Goal: Information Seeking & Learning: Compare options

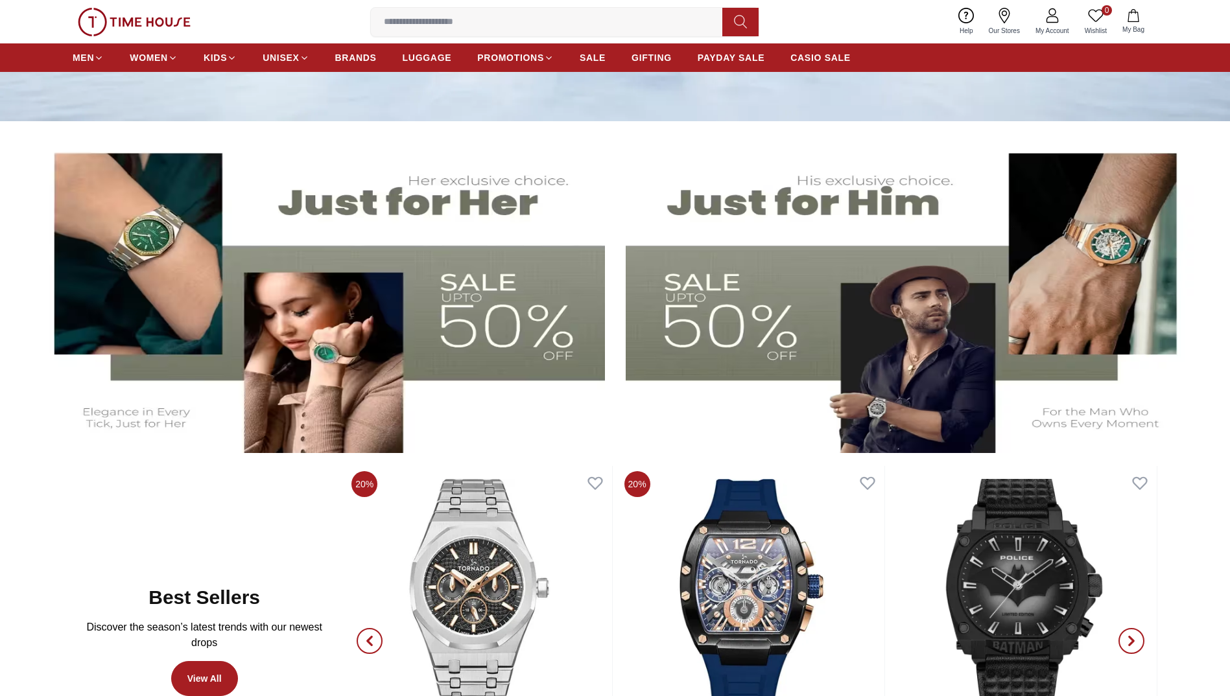
scroll to position [209, 0]
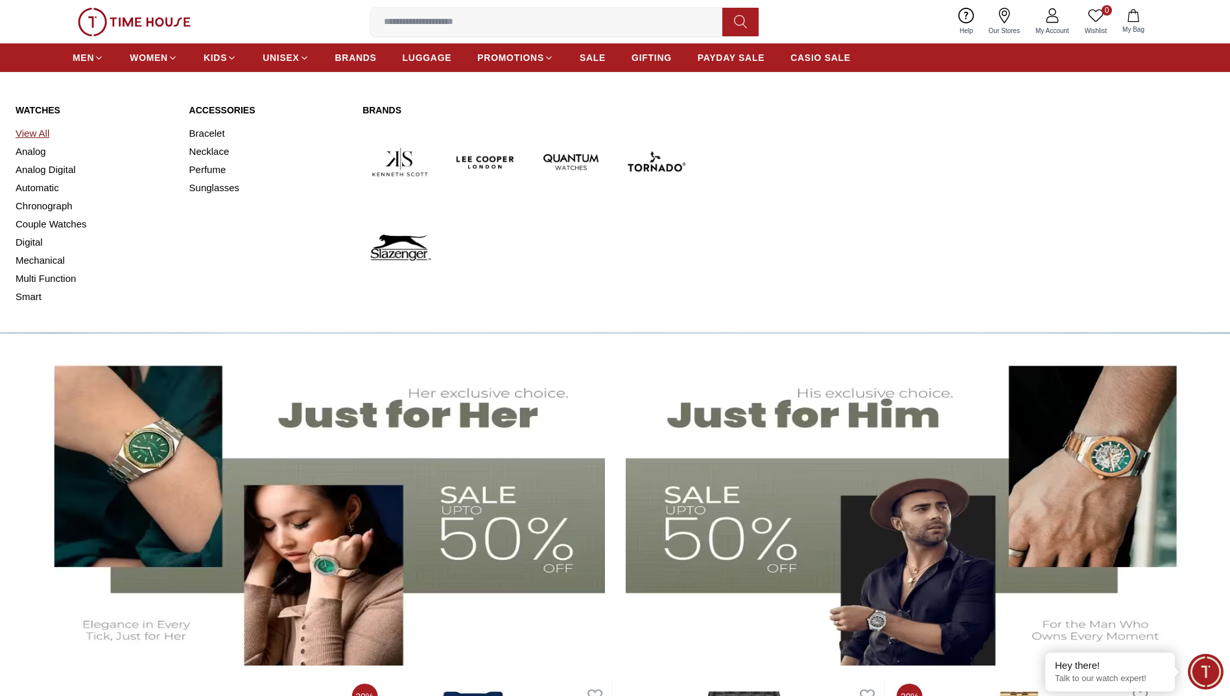
click at [33, 135] on link "View All" at bounding box center [95, 133] width 158 height 18
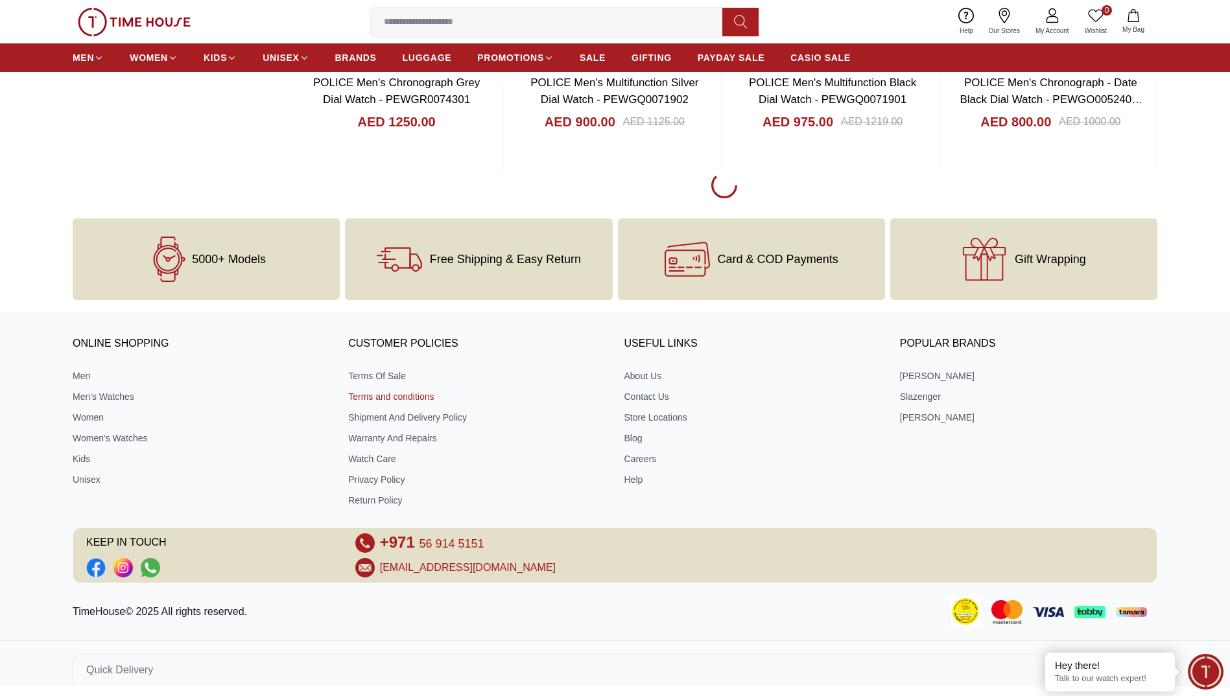
scroll to position [1958, 0]
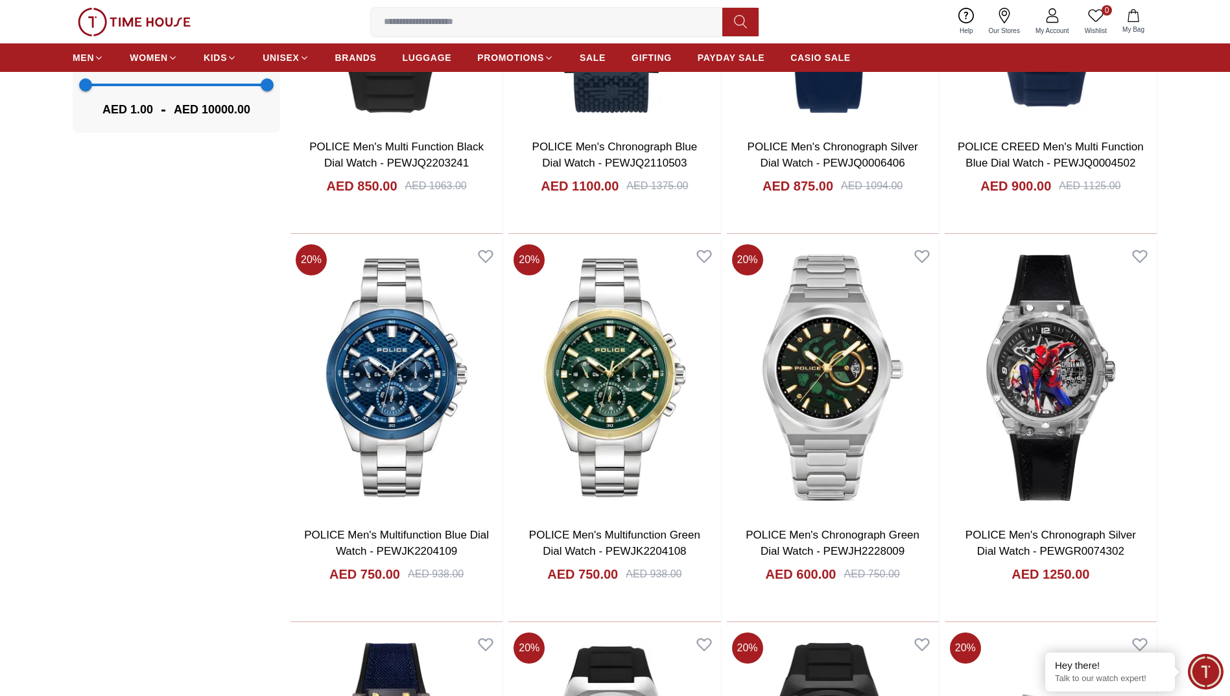
scroll to position [726, 0]
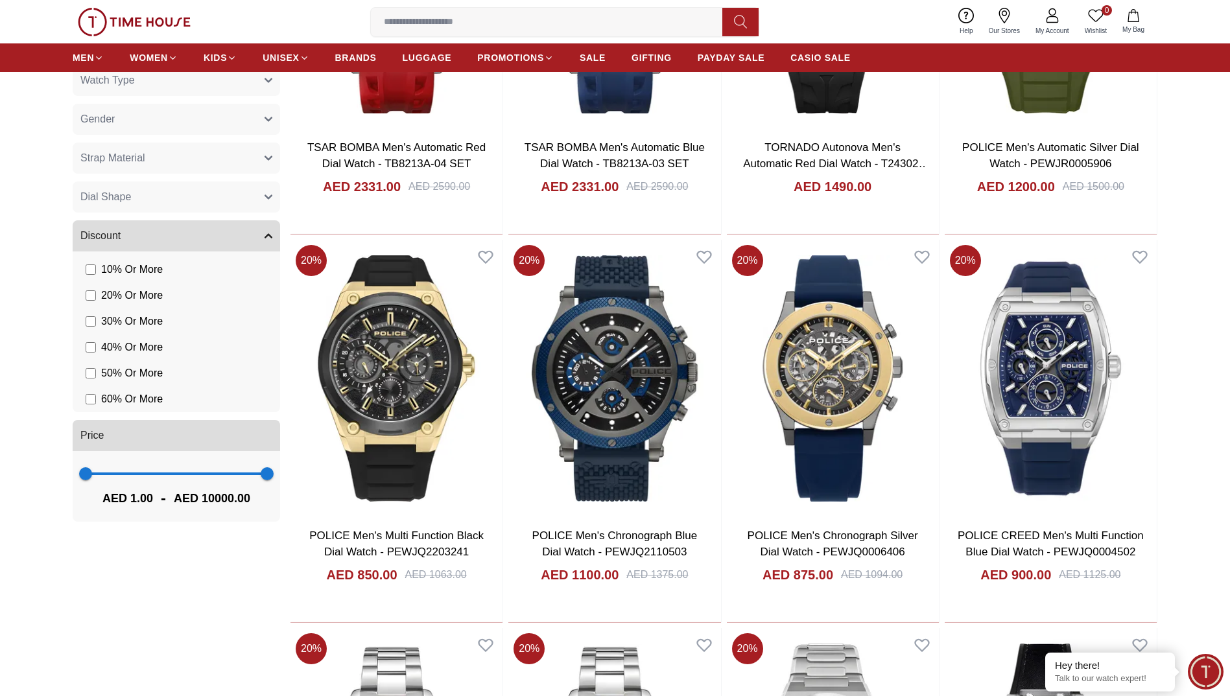
click at [116, 473] on span "1 10000" at bounding box center [176, 473] width 181 height 19
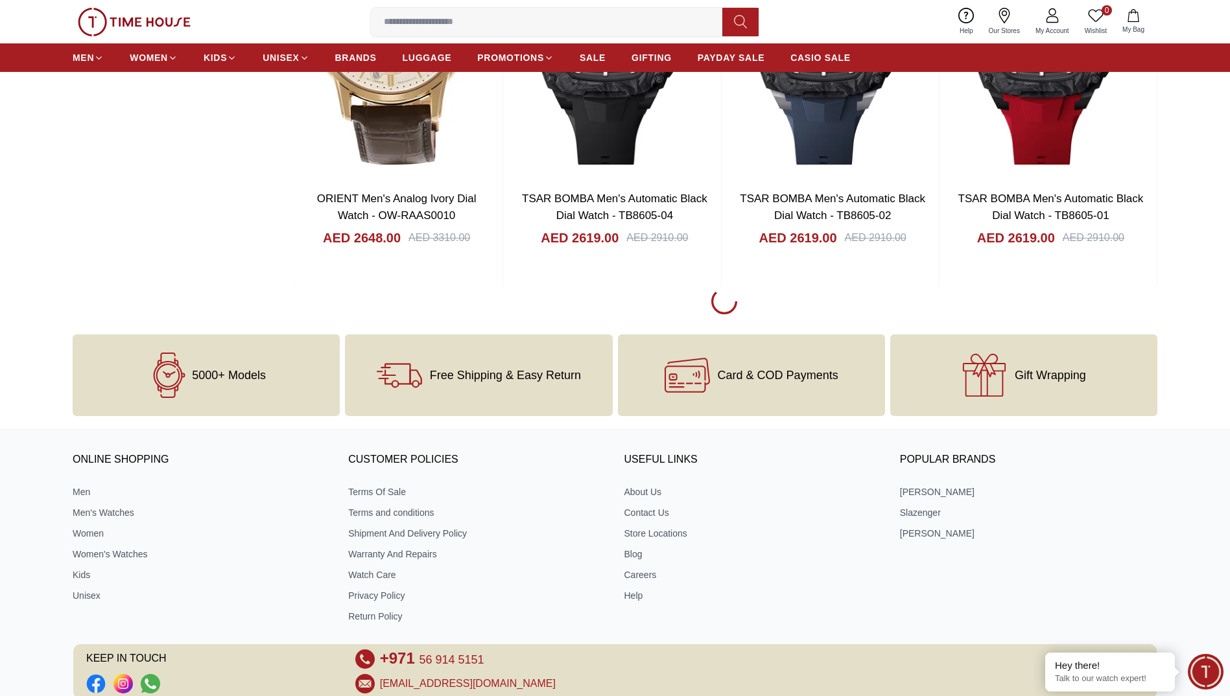
scroll to position [1823, 0]
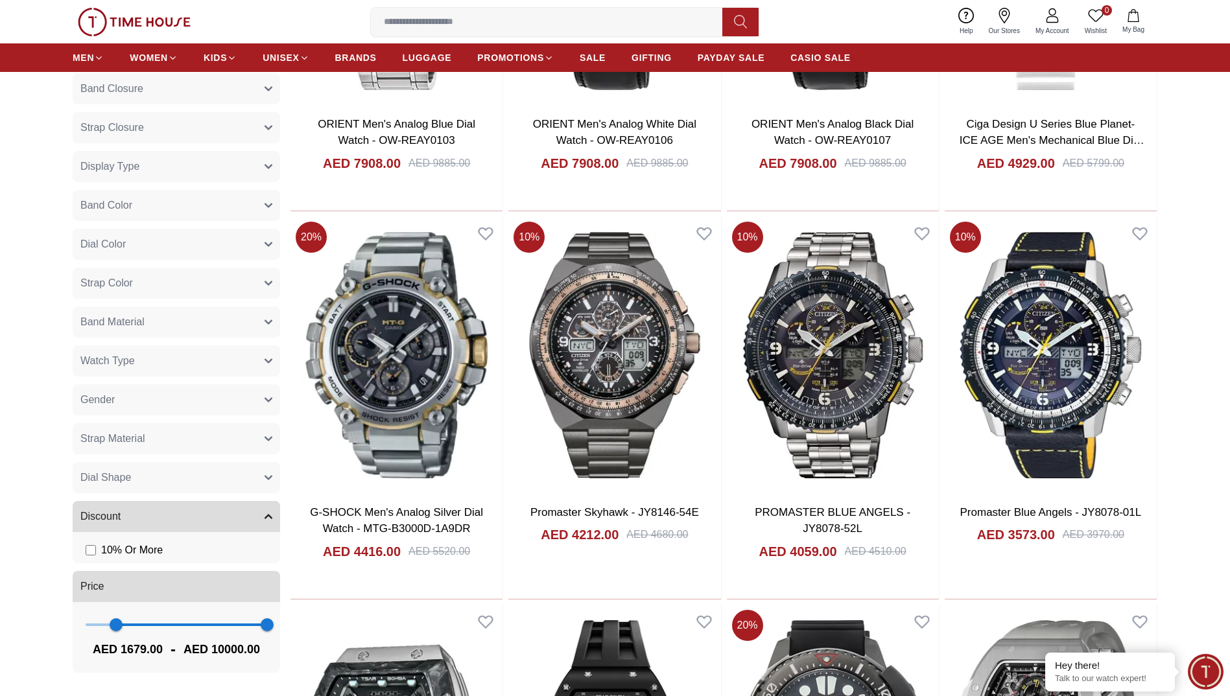
scroll to position [462, 0]
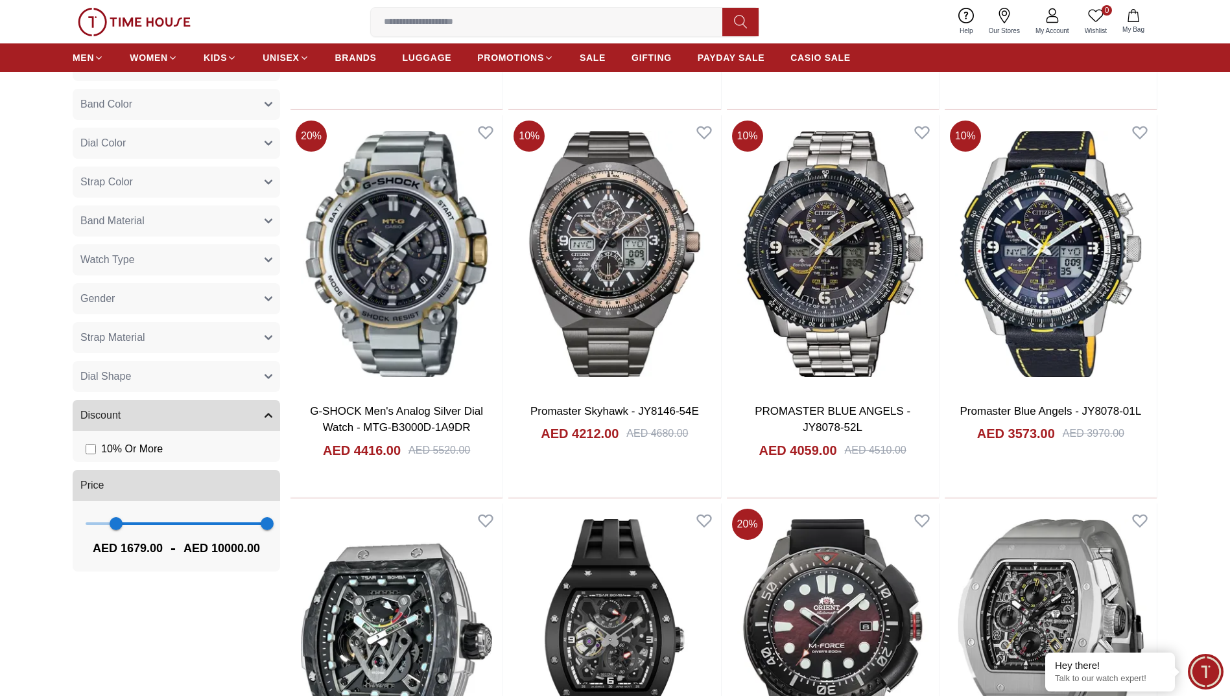
type input "***"
click at [88, 522] on span "108 10000" at bounding box center [176, 523] width 181 height 19
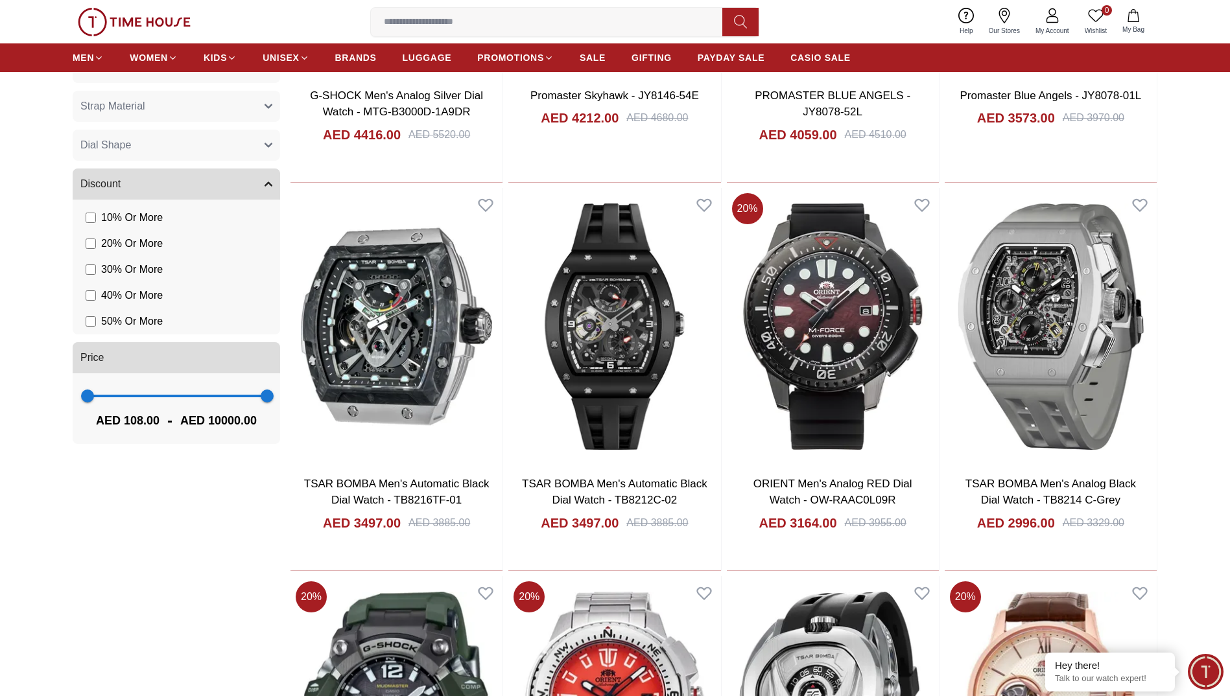
scroll to position [862, 0]
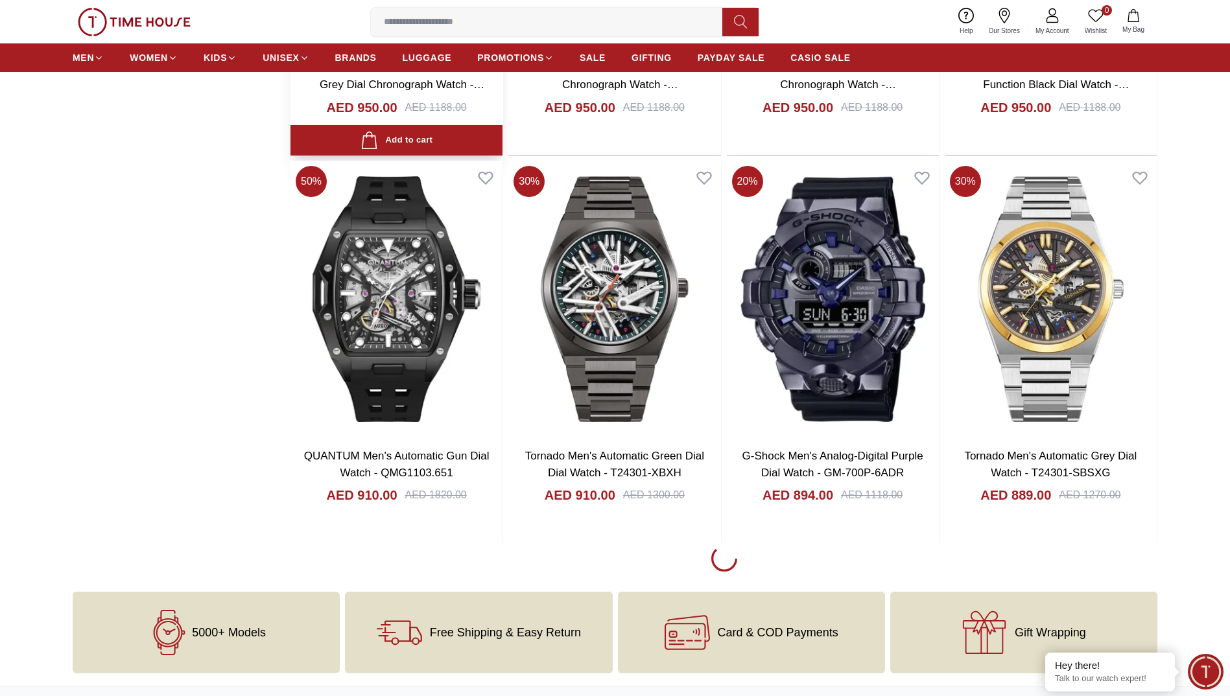
scroll to position [1750, 0]
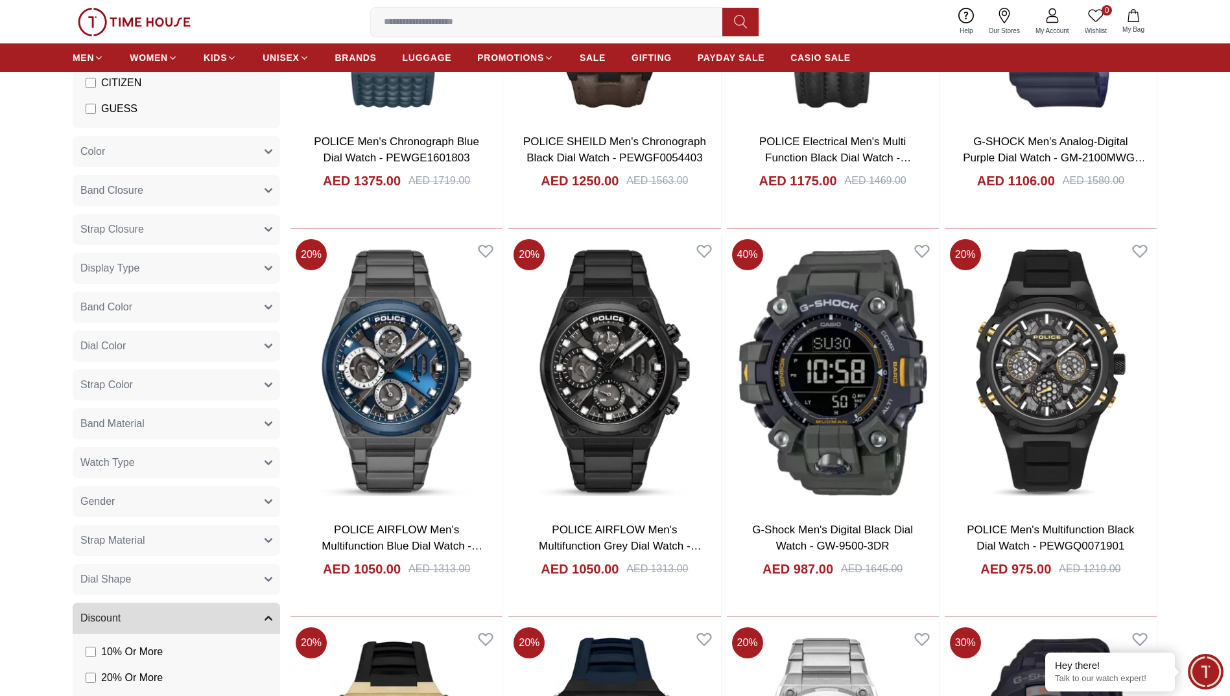
scroll to position [454, 0]
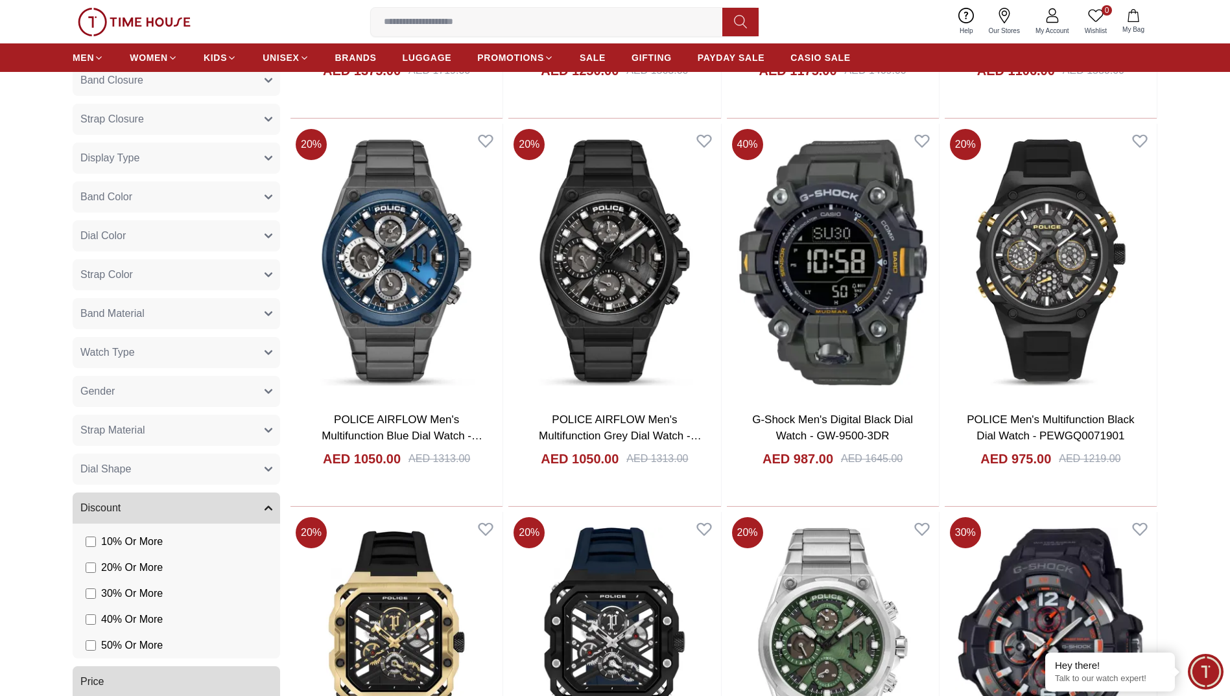
click at [97, 568] on label "20 % Or More" at bounding box center [124, 568] width 77 height 16
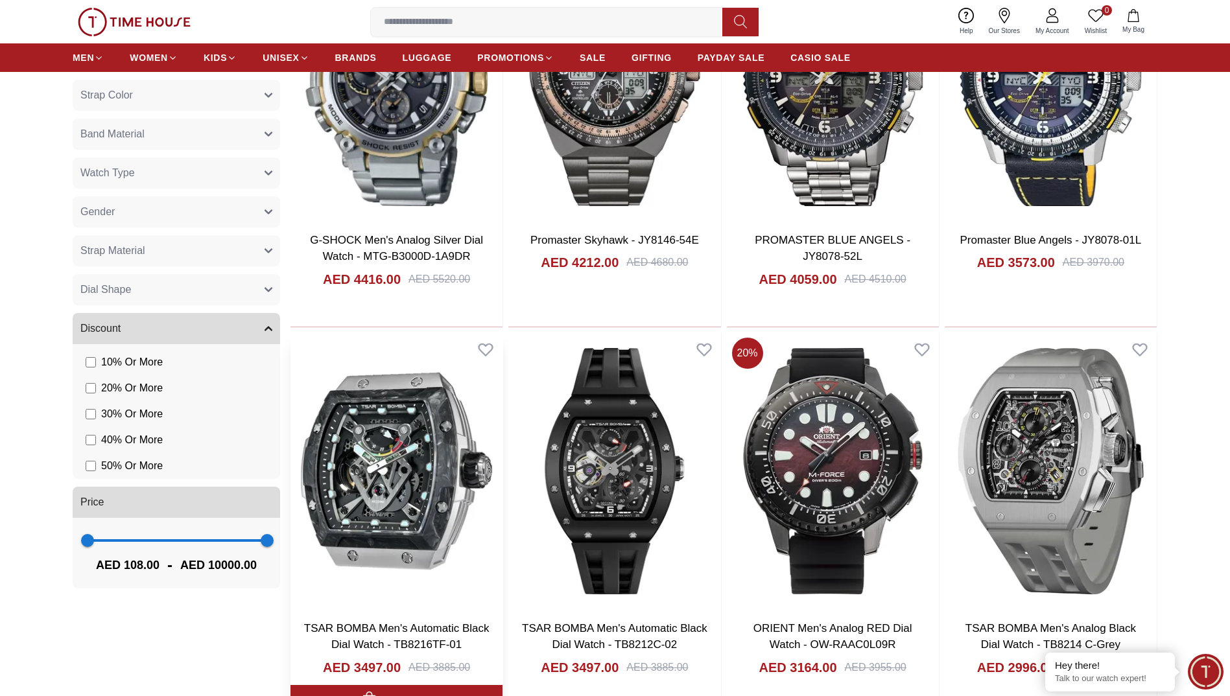
scroll to position [583, 0]
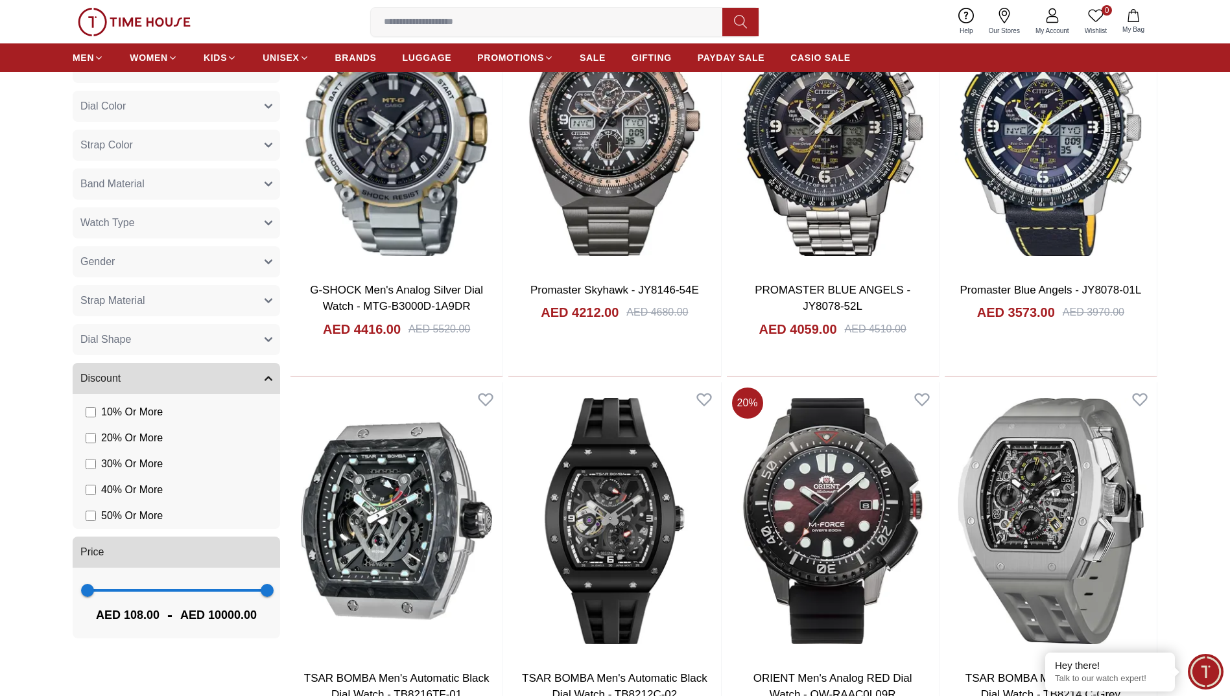
click at [175, 227] on button "Watch Type" at bounding box center [176, 222] width 207 height 31
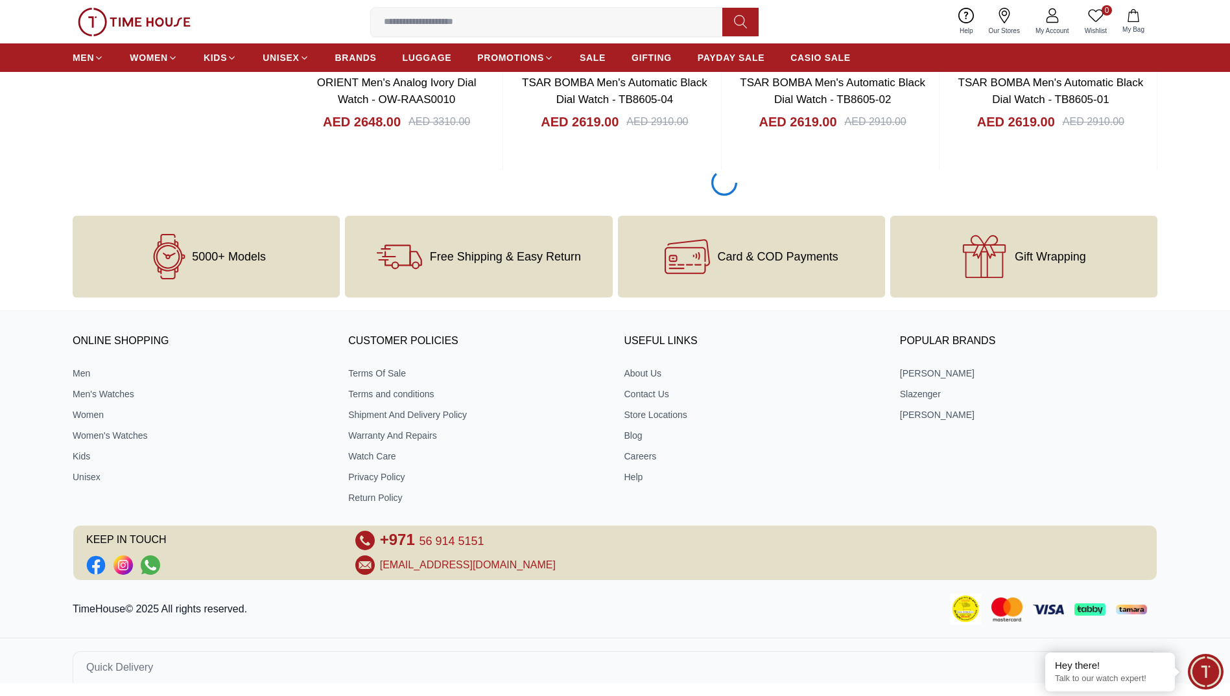
scroll to position [1958, 0]
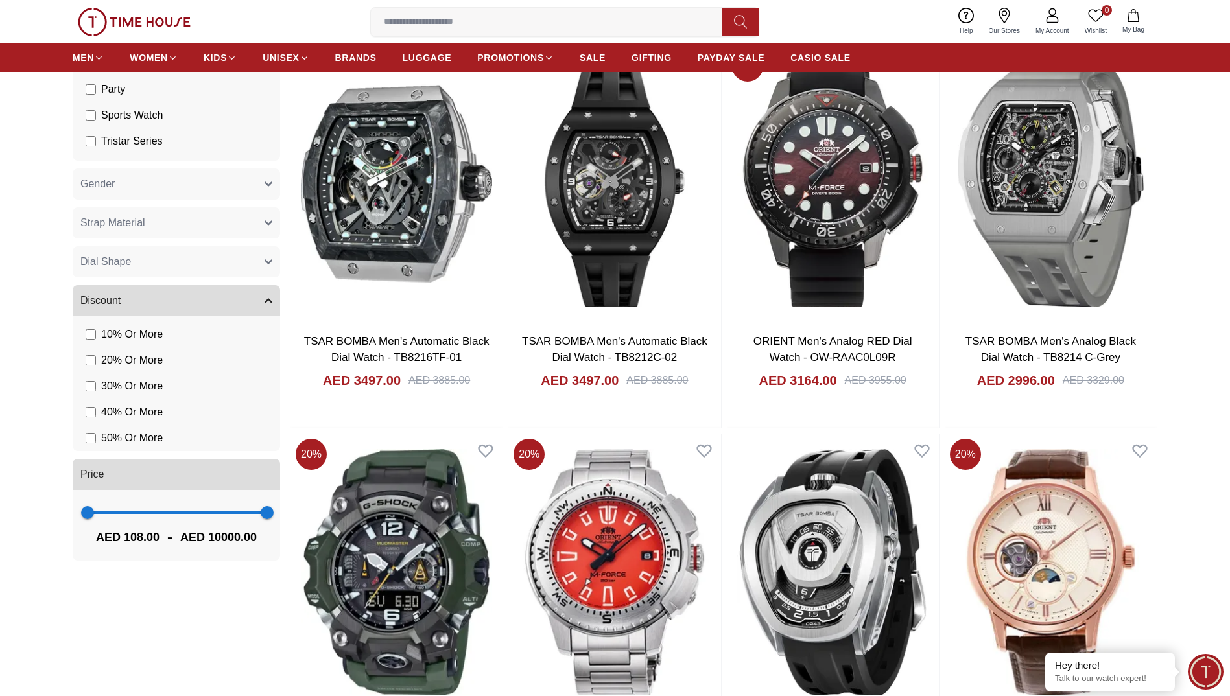
scroll to position [726, 0]
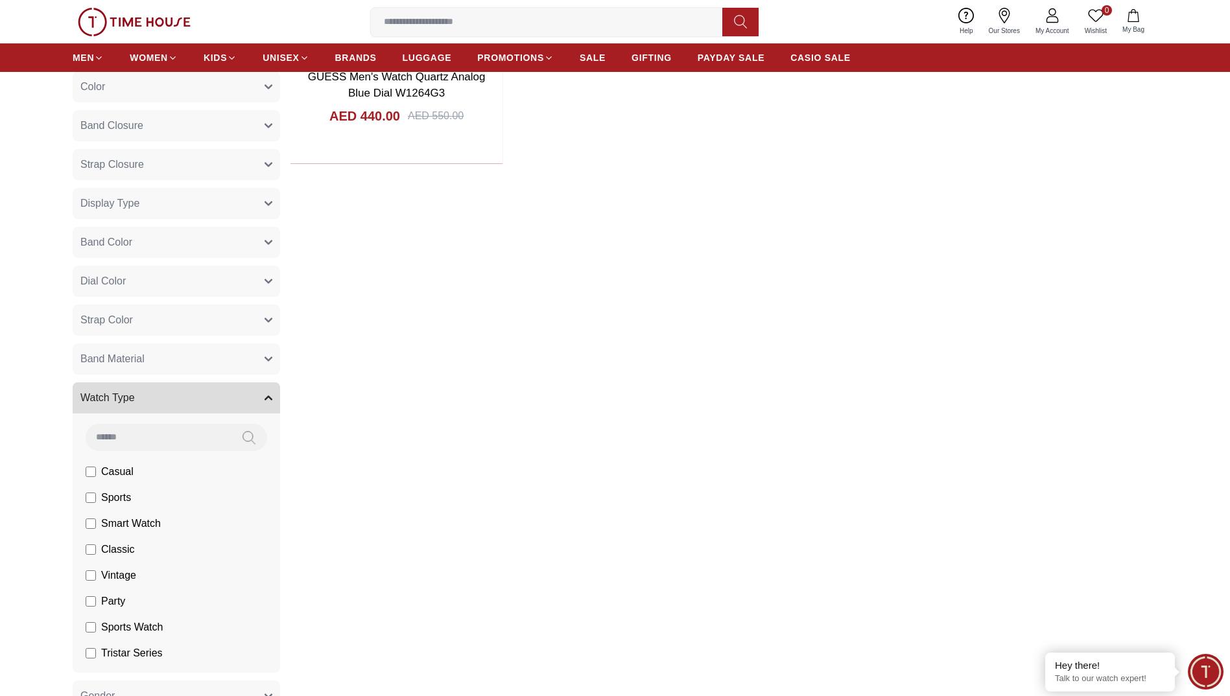
scroll to position [402, 0]
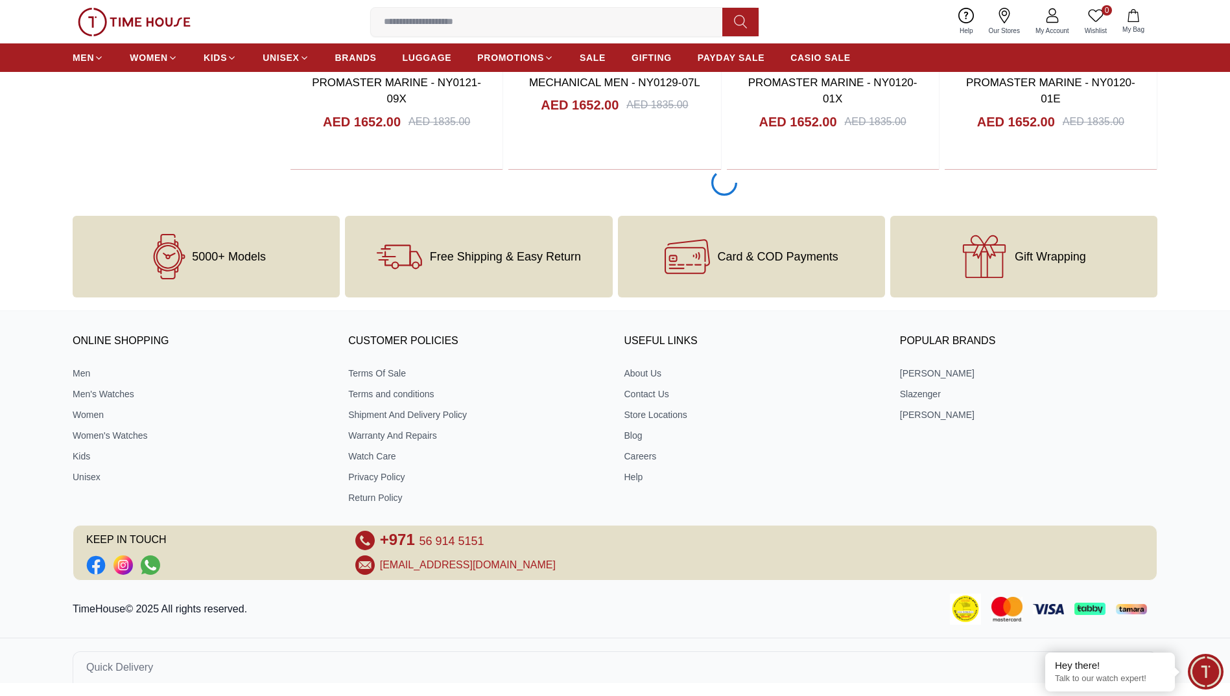
scroll to position [1941, 0]
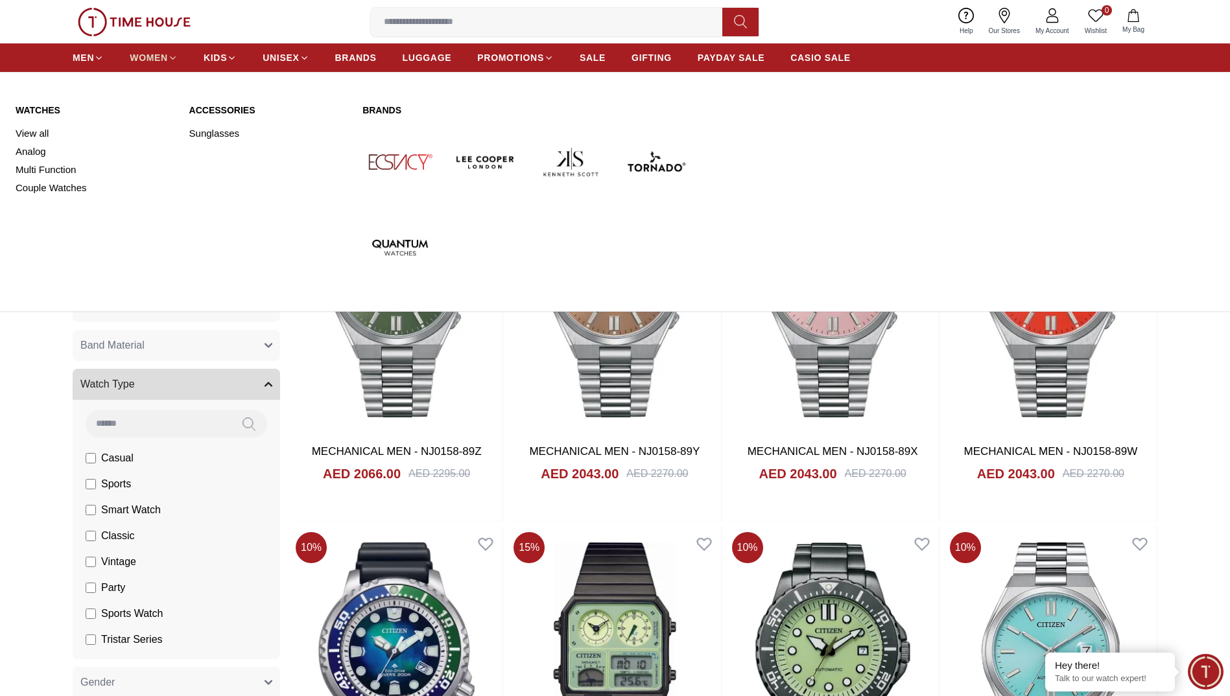
scroll to position [1941, 0]
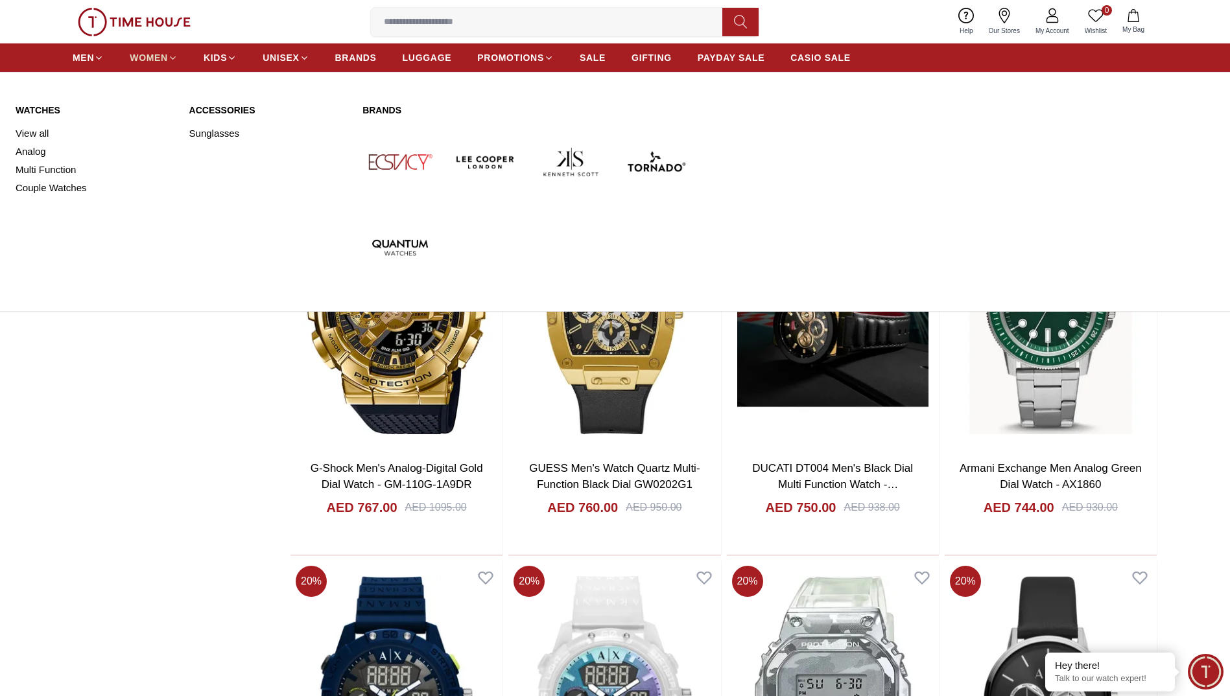
click at [148, 60] on span "WOMEN" at bounding box center [149, 57] width 38 height 13
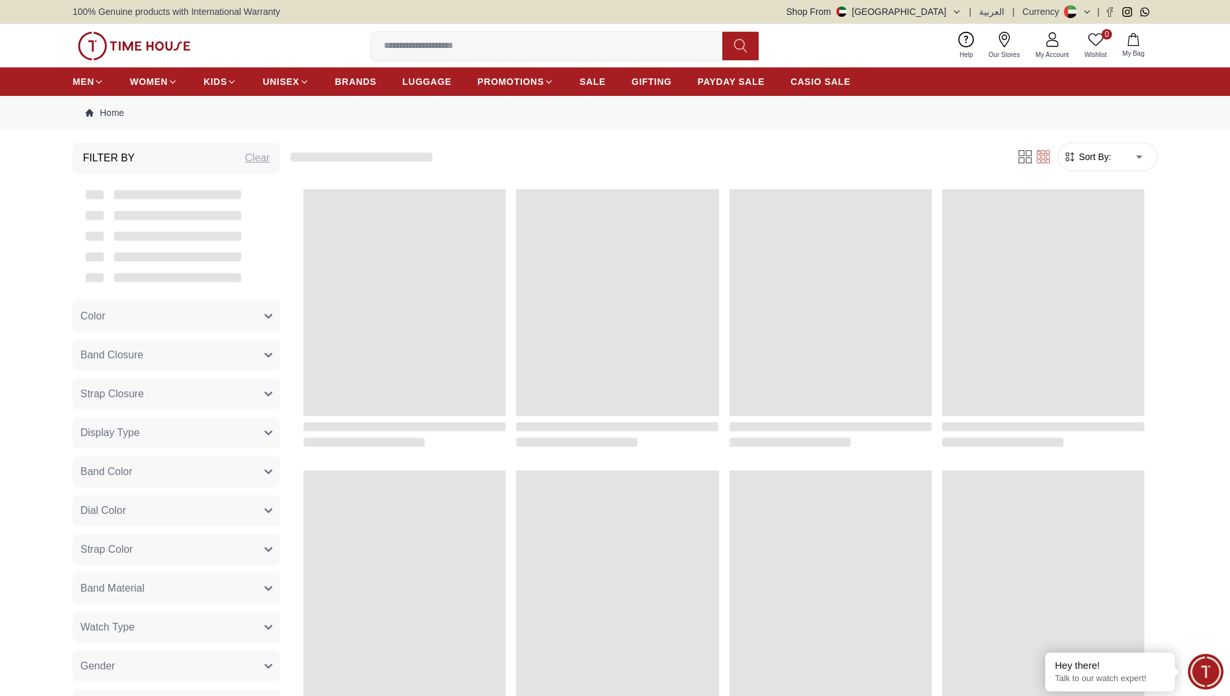
scroll to position [1117, 0]
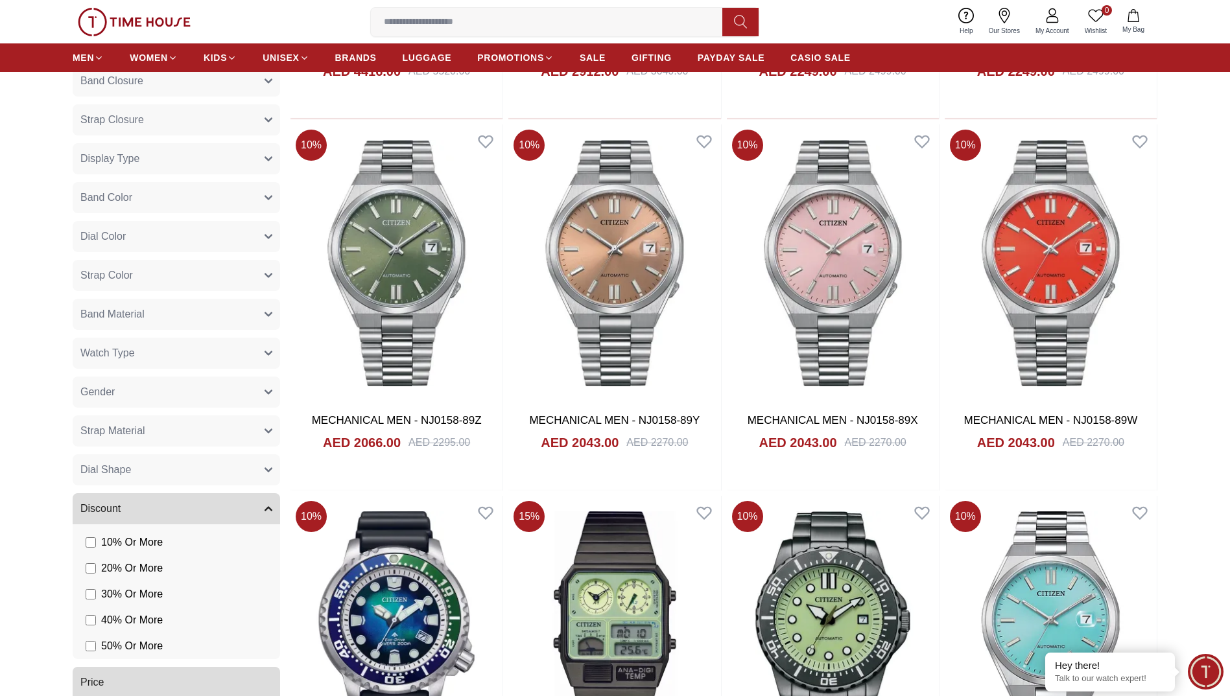
scroll to position [454, 0]
click at [153, 342] on button "Watch Type" at bounding box center [176, 352] width 207 height 31
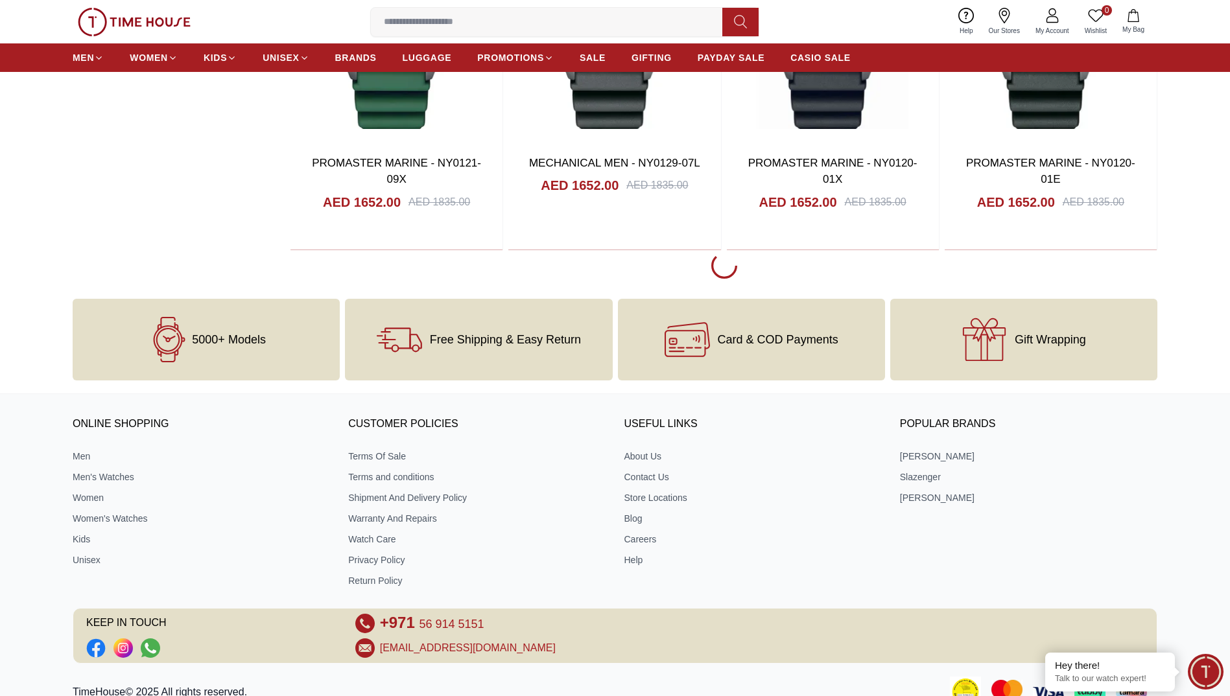
scroll to position [1864, 0]
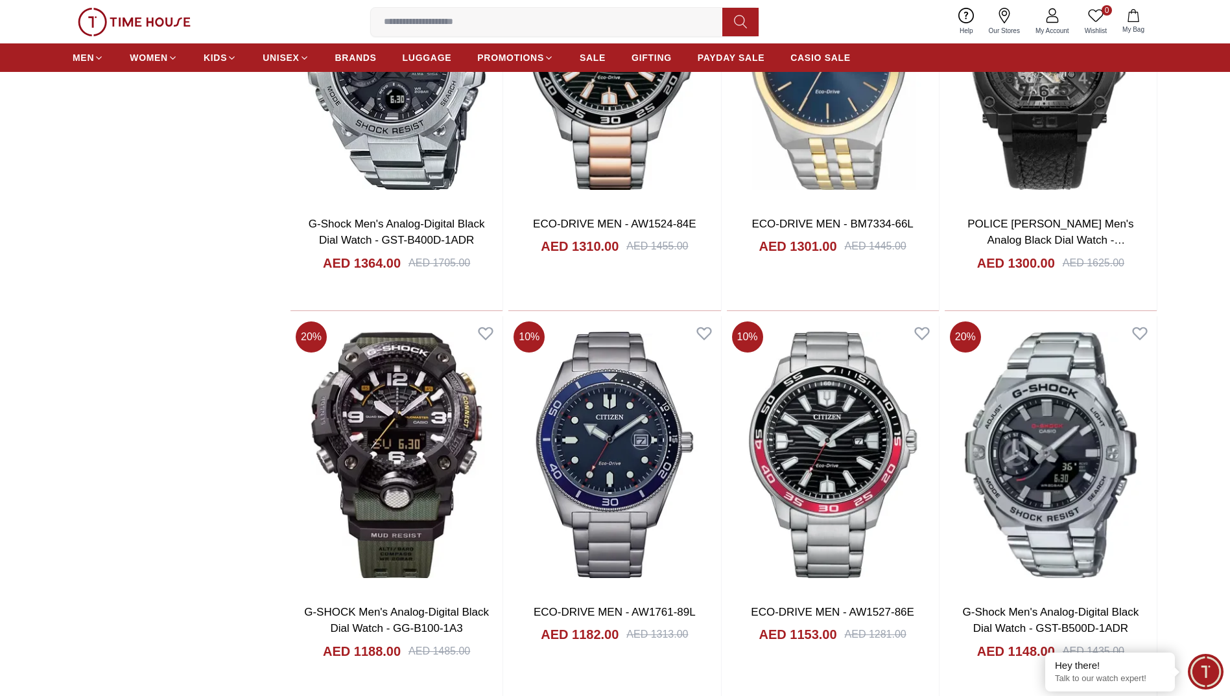
scroll to position [3291, 0]
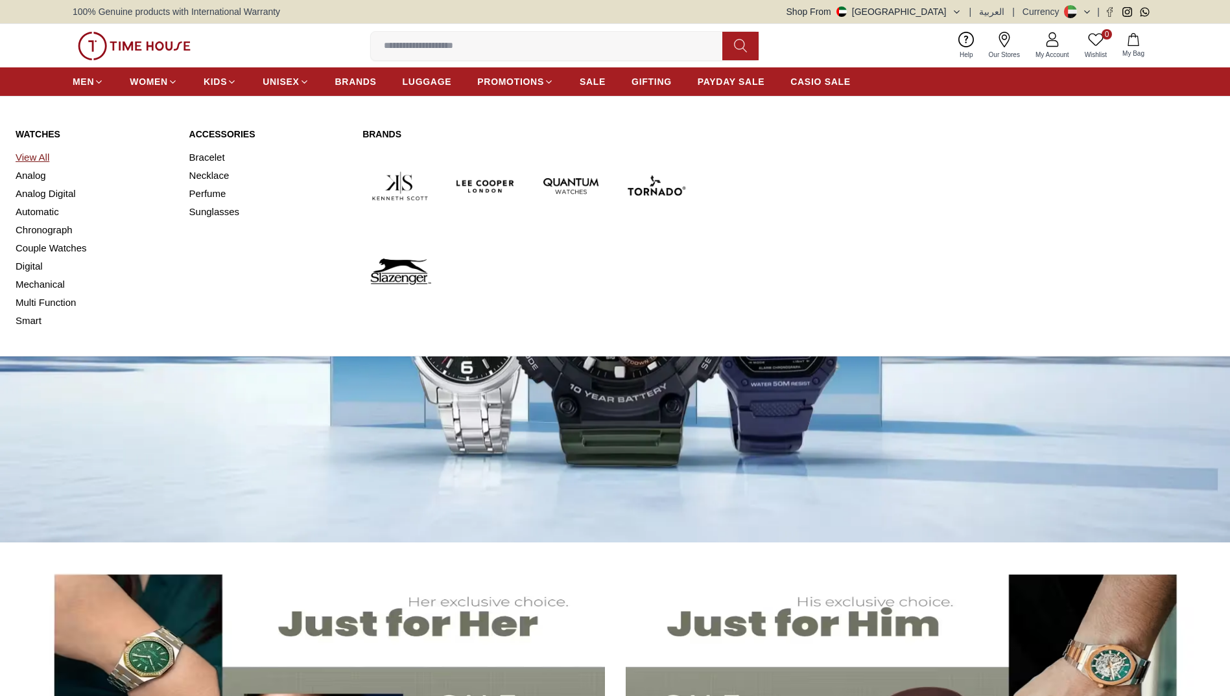
click at [40, 155] on link "View All" at bounding box center [95, 157] width 158 height 18
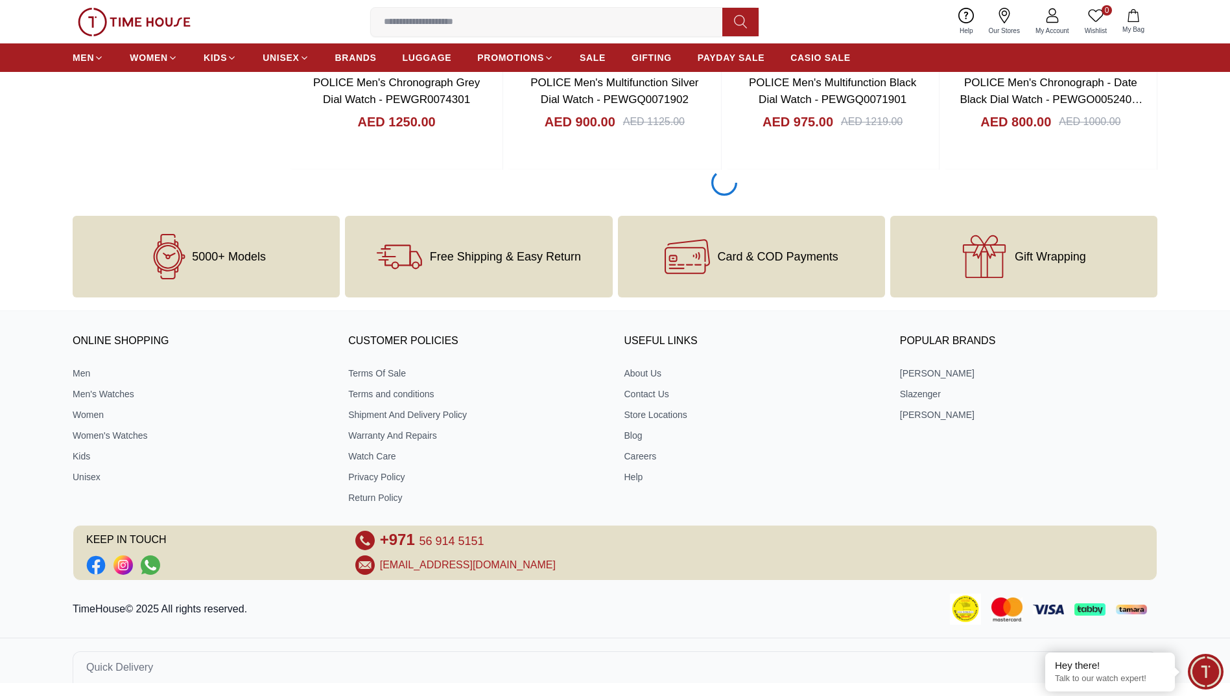
scroll to position [1958, 0]
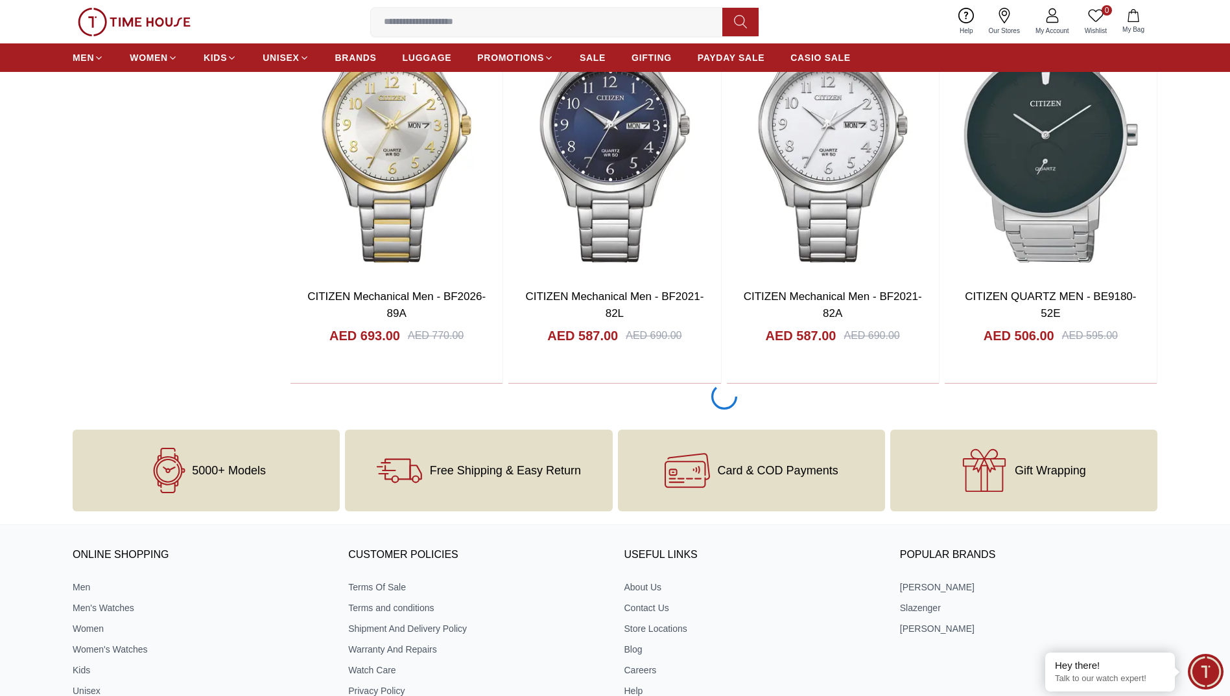
scroll to position [2007, 0]
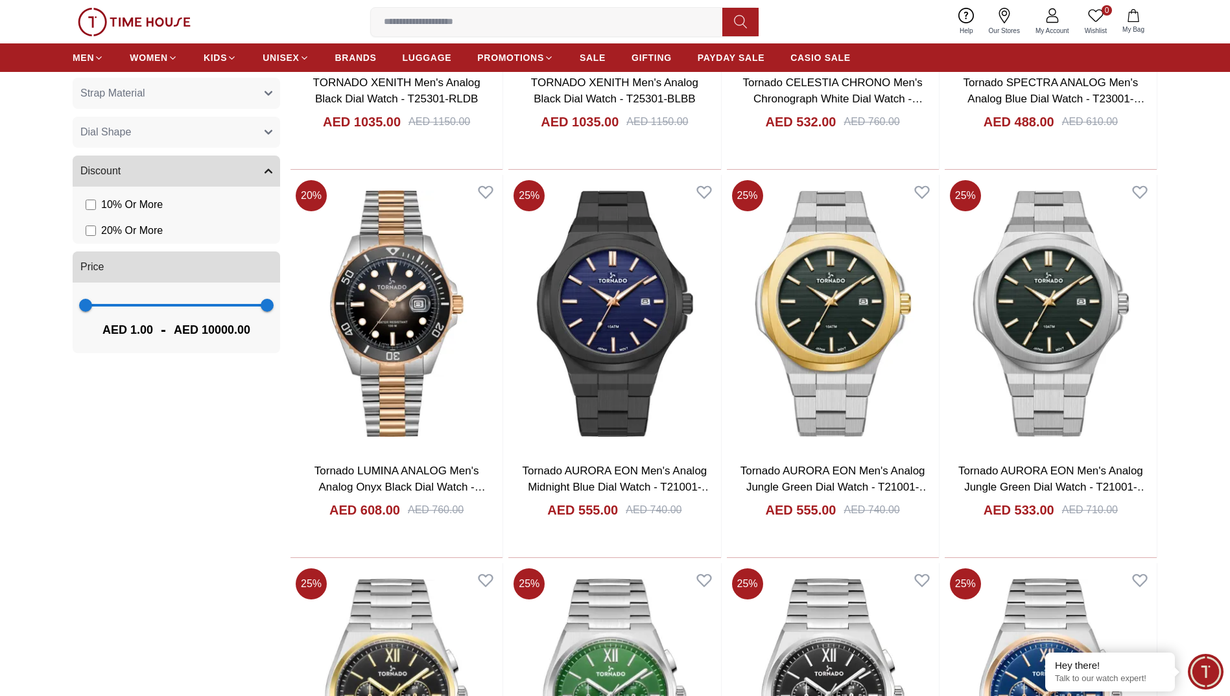
scroll to position [402, 0]
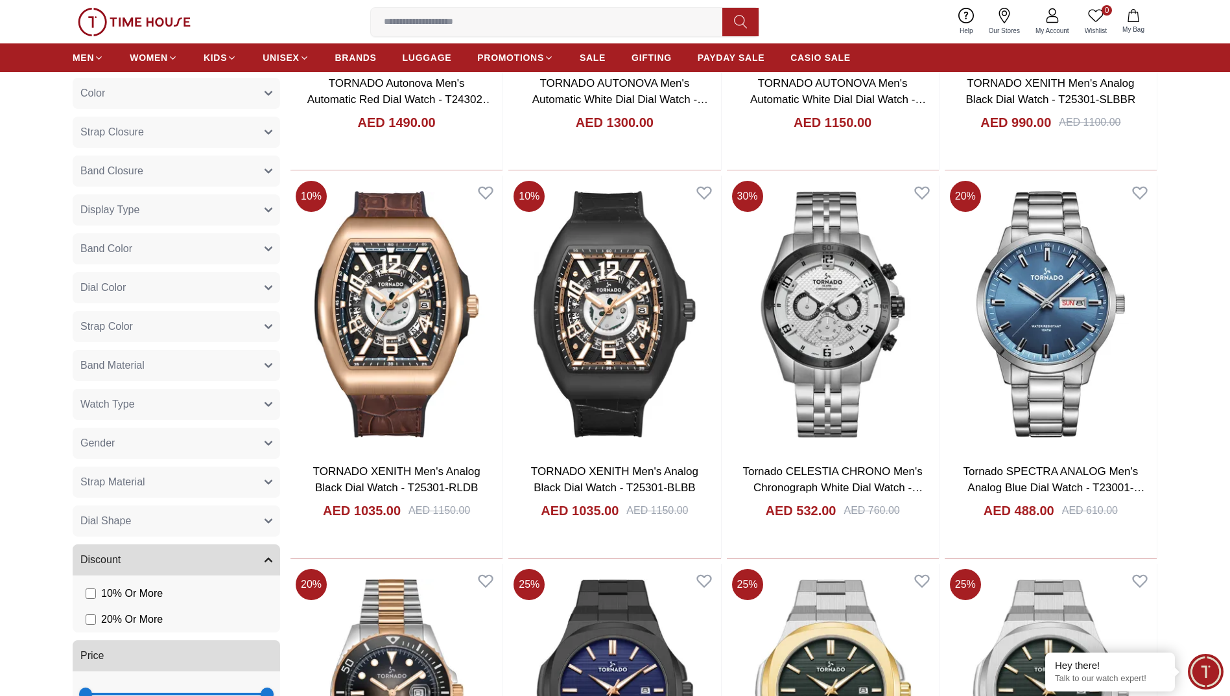
click at [119, 414] on button "Watch Type" at bounding box center [176, 404] width 207 height 31
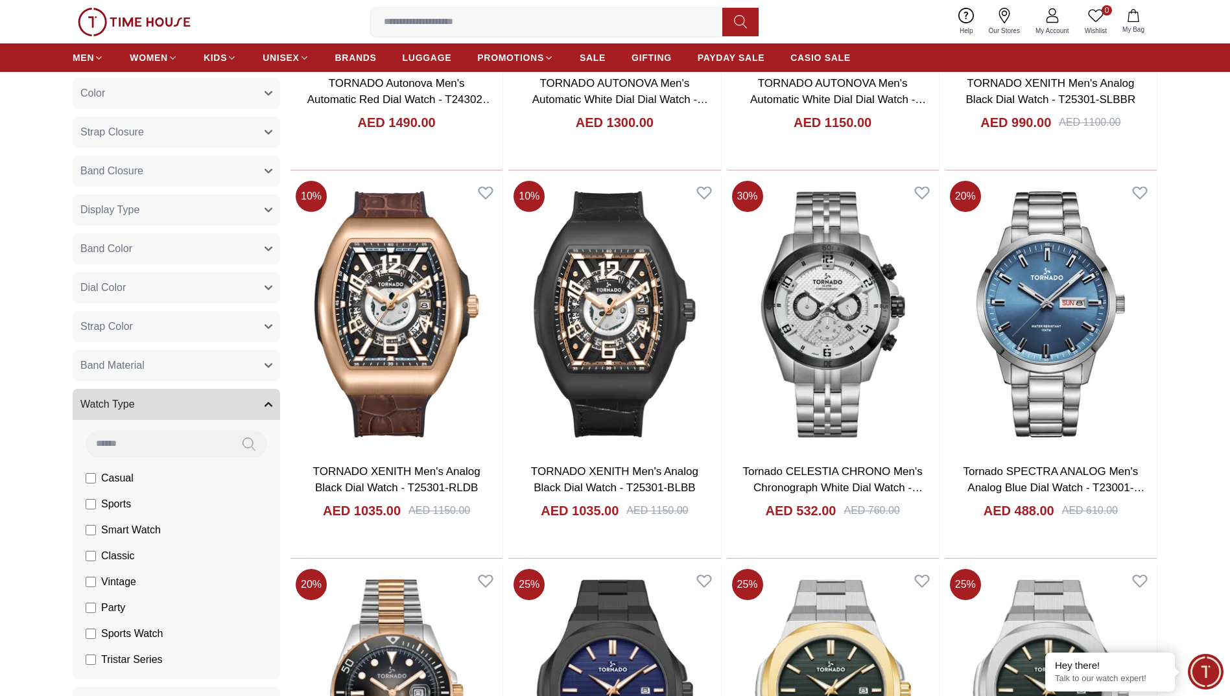
click at [90, 484] on label "Casual" at bounding box center [110, 479] width 48 height 16
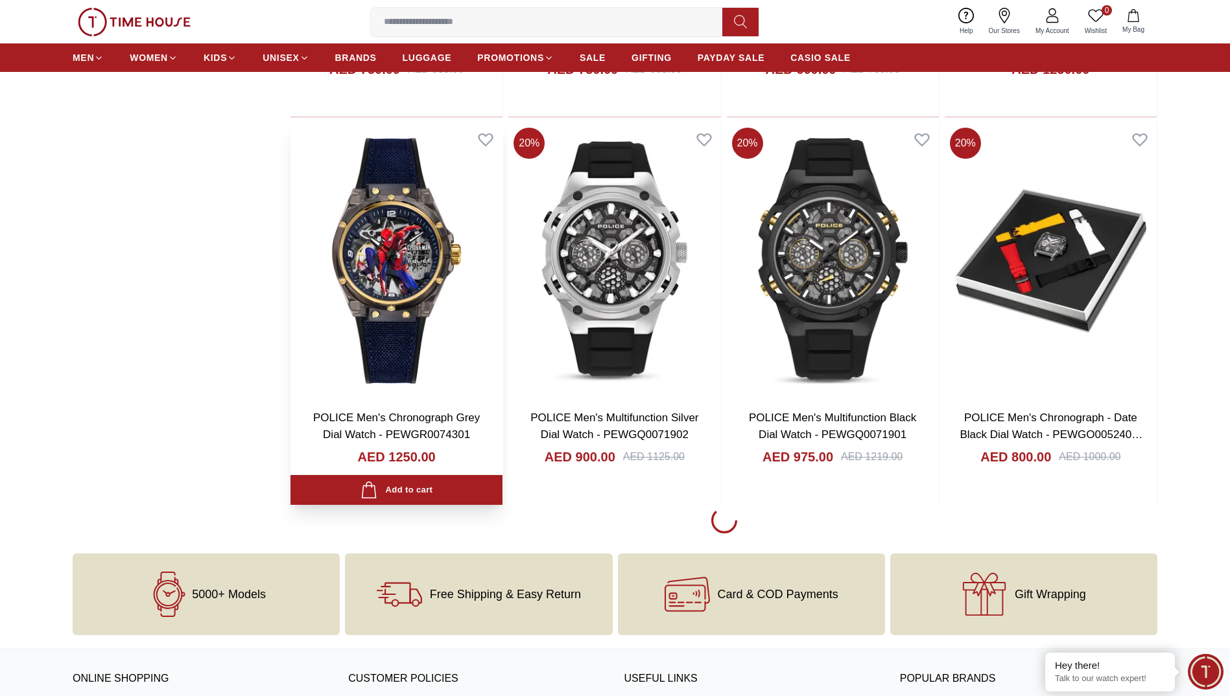
scroll to position [1621, 0]
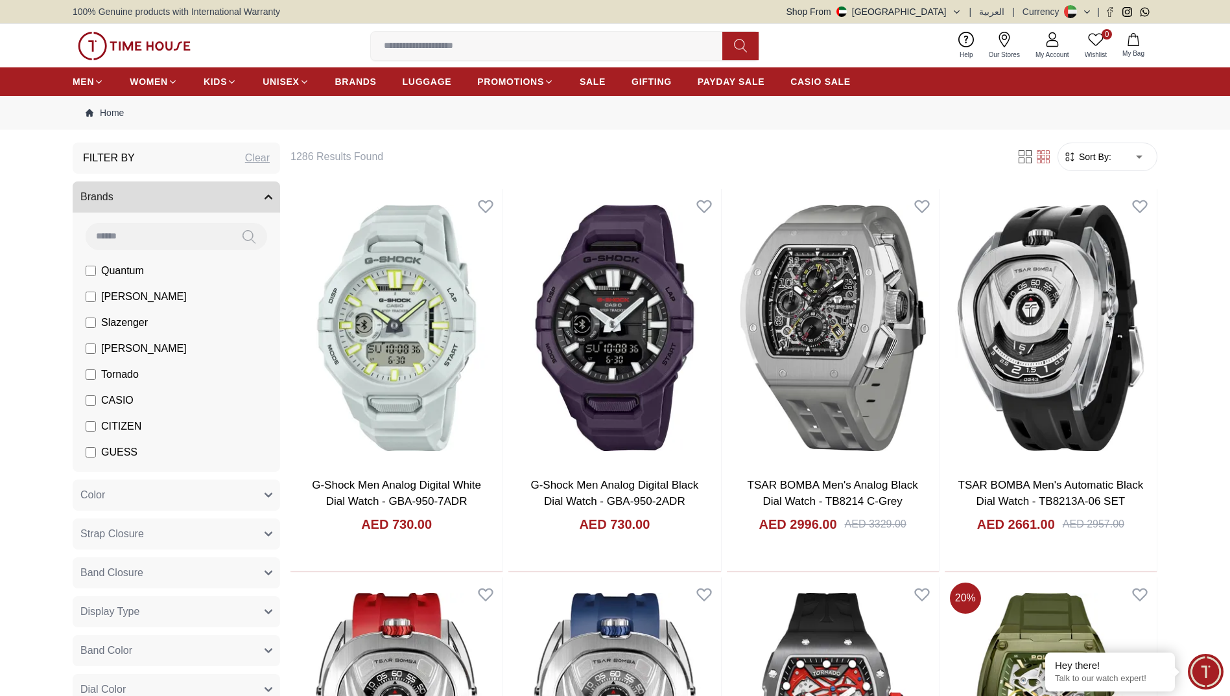
click at [96, 375] on label "Tornado" at bounding box center [112, 375] width 53 height 16
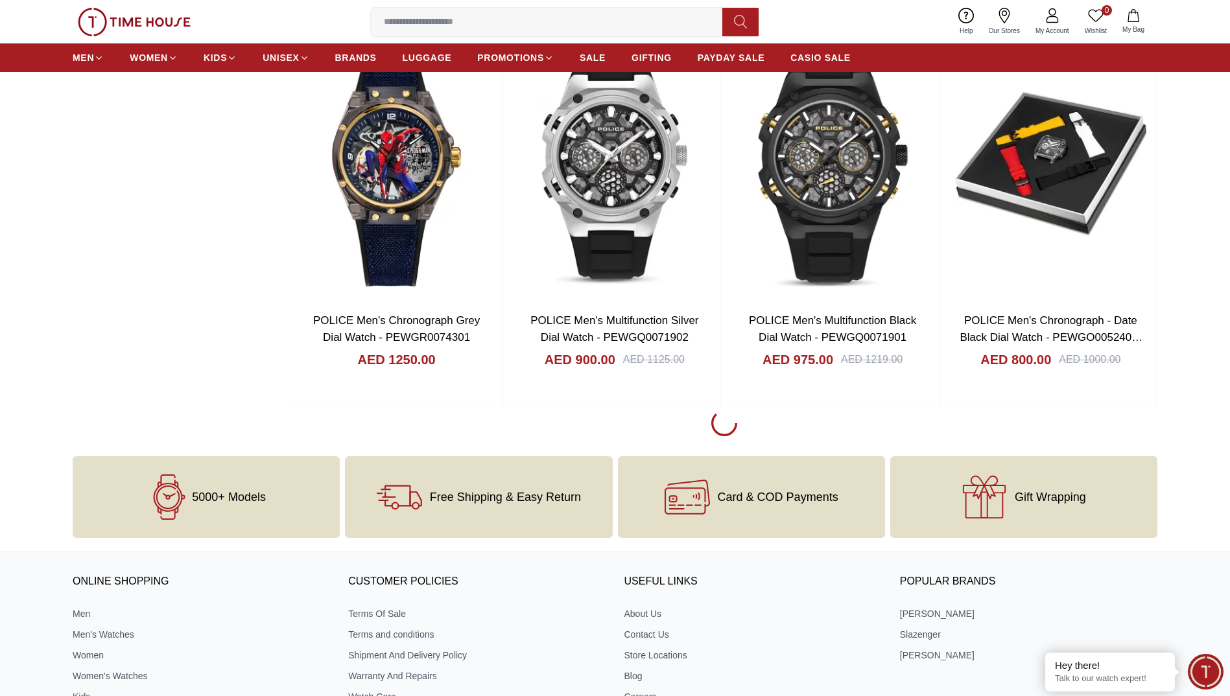
scroll to position [1945, 0]
